Goal: Task Accomplishment & Management: Use online tool/utility

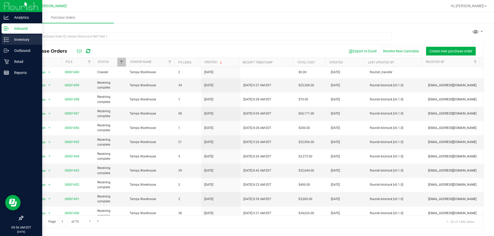
click at [8, 41] on line at bounding box center [7, 41] width 3 height 0
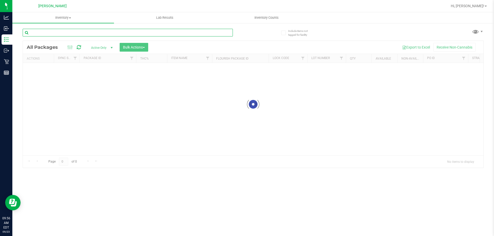
click at [72, 36] on input "text" at bounding box center [128, 33] width 210 height 8
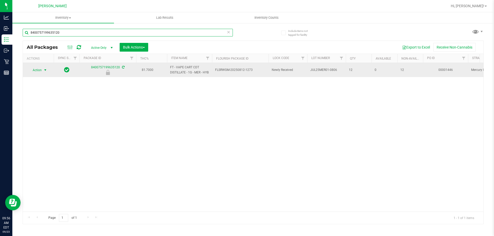
type input "8400757199635120"
click at [45, 72] on span "select" at bounding box center [45, 70] width 4 height 4
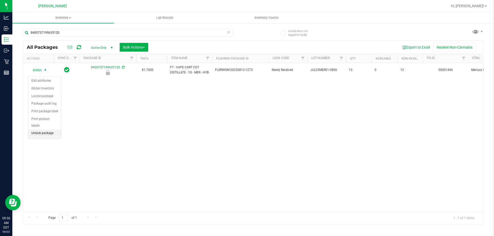
click at [49, 130] on li "Unlock package" at bounding box center [44, 134] width 33 height 8
